Goal: Information Seeking & Learning: Get advice/opinions

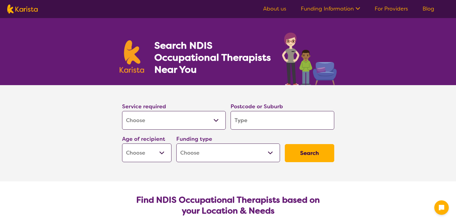
select select "[MEDICAL_DATA]"
click at [251, 121] on input "search" at bounding box center [282, 120] width 104 height 19
type input "e"
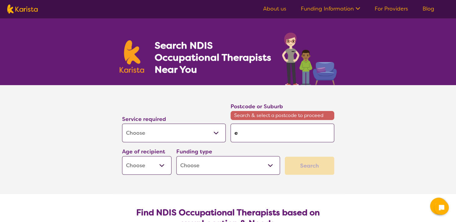
type input "el"
type input "[PERSON_NAME]"
type input "eliz"
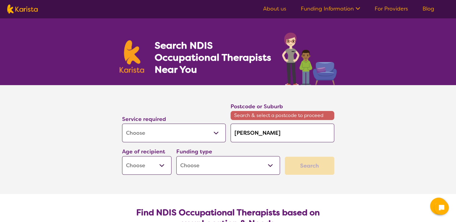
type input "eliz"
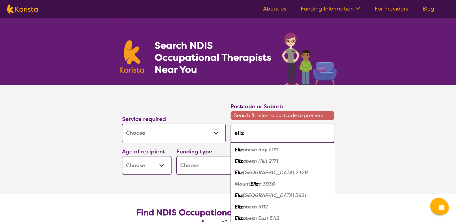
type input "[PERSON_NAME]"
type input "elizab"
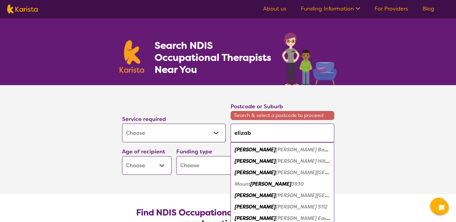
type input "[DEMOGRAPHIC_DATA]"
type input "[PERSON_NAME]"
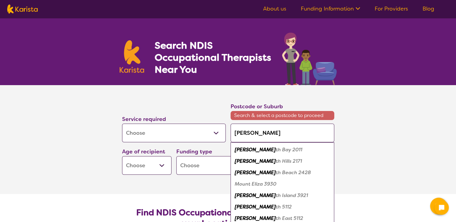
type input "[PERSON_NAME]"
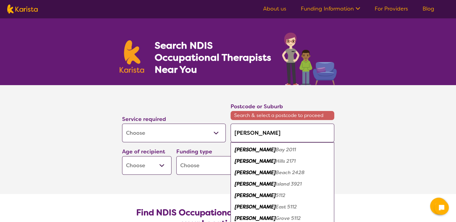
type input "[PERSON_NAME]"
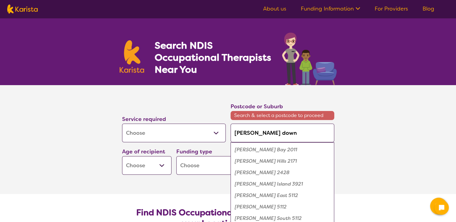
type input "[PERSON_NAME]"
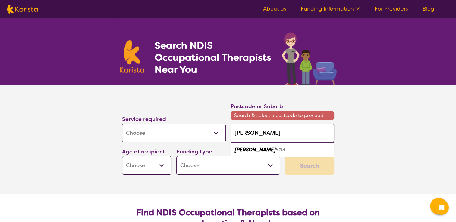
click at [283, 151] on em "5113" at bounding box center [281, 150] width 10 height 6
type input "5113"
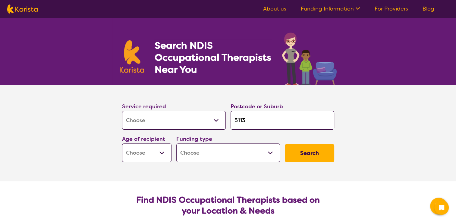
click at [159, 154] on select "Early Childhood - 0 to 9 Child - 10 to 11 Adolescent - 12 to 17 Adult - 18 to 6…" at bounding box center [146, 153] width 49 height 19
select select "AD"
click at [122, 144] on select "Early Childhood - 0 to 9 Child - 10 to 11 Adolescent - 12 to 17 Adult - 18 to 6…" at bounding box center [146, 153] width 49 height 19
select select "AD"
click at [269, 153] on select "Home Care Package (HCP) National Disability Insurance Scheme (NDIS) I don't know" at bounding box center [228, 153] width 104 height 19
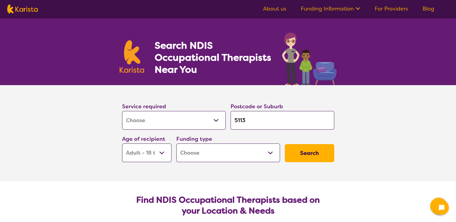
select select "NDIS"
click at [176, 144] on select "Home Care Package (HCP) National Disability Insurance Scheme (NDIS) I don't know" at bounding box center [228, 153] width 104 height 19
select select "NDIS"
click at [305, 154] on button "Search" at bounding box center [309, 153] width 49 height 18
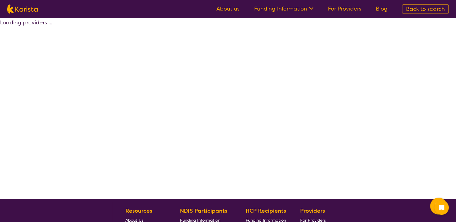
select select "by_score"
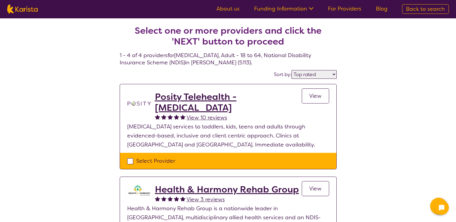
click at [333, 74] on select "Highly reviewed Top rated" at bounding box center [313, 74] width 45 height 9
click at [258, 97] on h2 "Posity Telehealth - [MEDICAL_DATA]" at bounding box center [228, 103] width 147 height 22
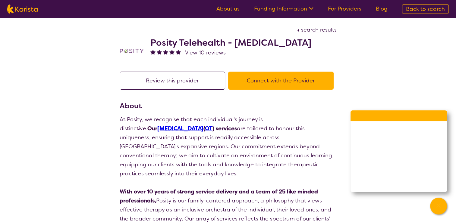
click at [330, 31] on span "search results" at bounding box center [319, 29] width 36 height 7
select select "by_score"
